Goal: Unclear: Browse casually

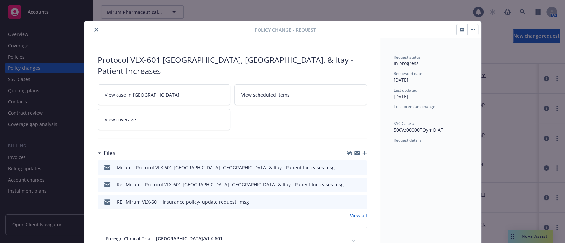
scroll to position [20, 0]
